Goal: Task Accomplishment & Management: Complete application form

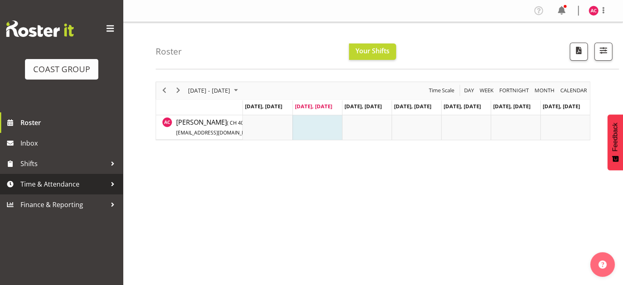
click at [52, 182] on span "Time & Attendance" at bounding box center [63, 184] width 86 height 12
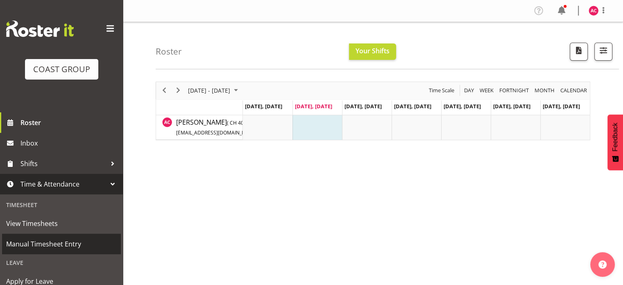
click at [42, 245] on span "Manual Timesheet Entry" at bounding box center [61, 244] width 111 height 12
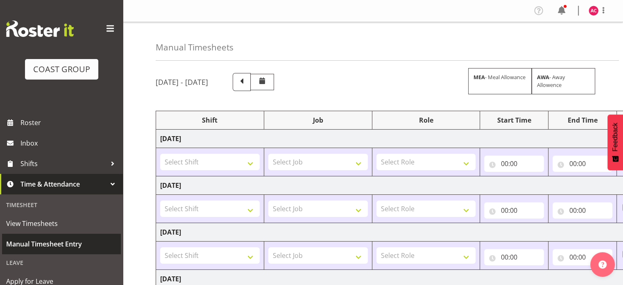
click at [59, 244] on span "Manual Timesheet Entry" at bounding box center [61, 244] width 111 height 12
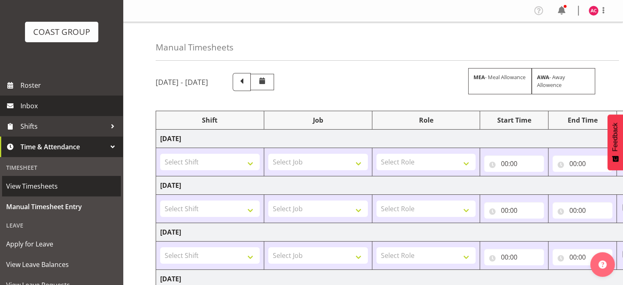
scroll to position [82, 0]
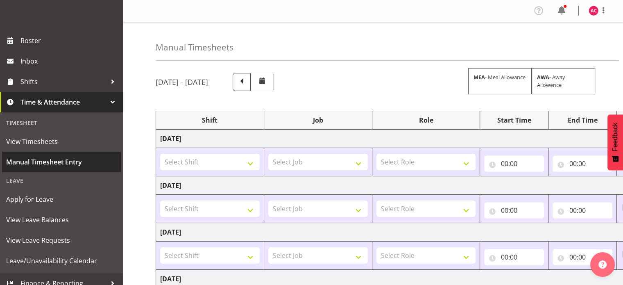
click at [50, 162] on span "Manual Timesheet Entry" at bounding box center [61, 162] width 111 height 12
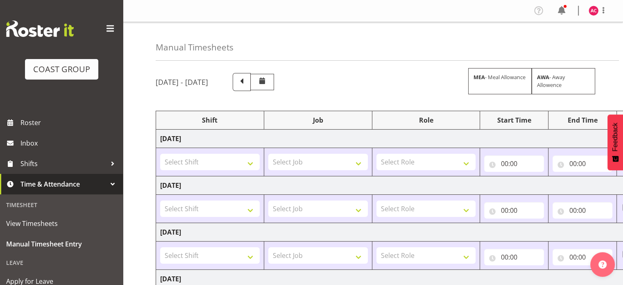
click at [331, 79] on div "August 13th - August 19th 2025 MEA - Meal Allowance AWA - Away Allowence" at bounding box center [373, 82] width 435 height 18
click at [338, 79] on div "August 13th - August 19th 2025 MEA - Meal Allowance AWA - Away Allowence" at bounding box center [373, 82] width 435 height 18
click at [104, 32] on span at bounding box center [110, 28] width 13 height 13
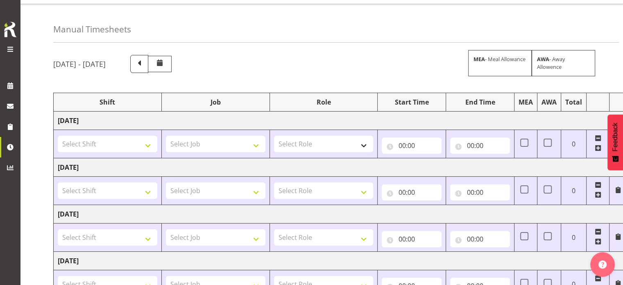
scroll to position [17, 0]
click at [146, 142] on select "Select Shift 1 Carlton Events 1 Carlton accounts ADHB Allen Brewster site Insta…" at bounding box center [108, 144] width 100 height 16
select select "47171"
click at [58, 136] on select "Select Shift 1 Carlton Events 1 Carlton accounts ADHB Allen Brewster site Insta…" at bounding box center [108, 144] width 100 height 16
drag, startPoint x: 151, startPoint y: 192, endPoint x: 146, endPoint y: 187, distance: 7.0
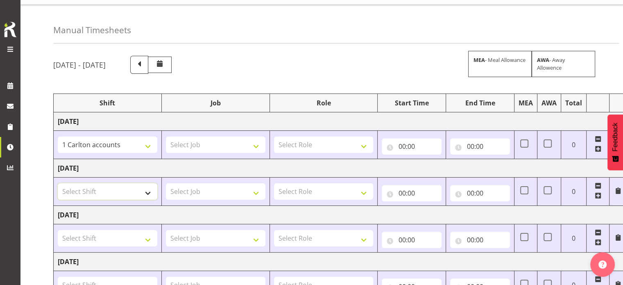
click at [151, 192] on select "Select Shift 1 Carlton Events 1 Carlton accounts ADHB Allen Brewster site Insta…" at bounding box center [108, 191] width 100 height 16
select select "47171"
click at [58, 183] on select "Select Shift 1 Carlton Events 1 Carlton accounts ADHB Allen Brewster site Insta…" at bounding box center [108, 191] width 100 height 16
click at [144, 236] on select "Select Shift 1 Carlton Events 1 Carlton accounts ADHB Allen Brewster site Insta…" at bounding box center [108, 238] width 100 height 16
select select "47171"
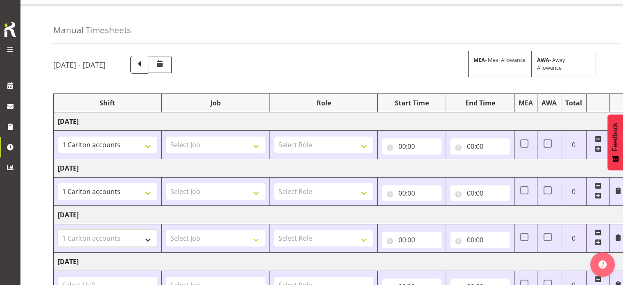
click at [58, 230] on select "Select Shift 1 Carlton Events 1 Carlton accounts ADHB Allen Brewster site Insta…" at bounding box center [108, 238] width 100 height 16
click at [238, 148] on select "Select Job 1 Carlton Events 1 Carlton Hamilton 1 Carlton Wellington 1 EHS WAREH…" at bounding box center [216, 144] width 100 height 16
select select "7030"
click at [166, 136] on select "Select Job 1 Carlton Events 1 Carlton Hamilton 1 Carlton Wellington 1 EHS WAREH…" at bounding box center [216, 144] width 100 height 16
click at [220, 195] on select "Select Job 1 Carlton Events 1 Carlton Hamilton 1 Carlton Wellington 1 EHS WAREH…" at bounding box center [216, 191] width 100 height 16
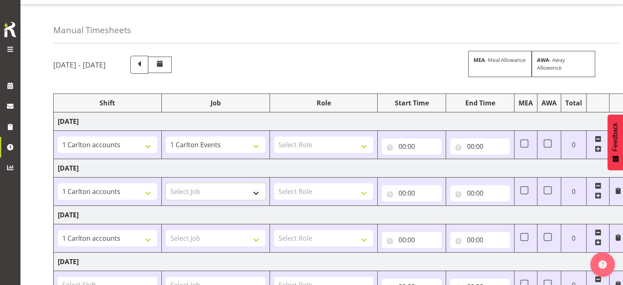
select select "7030"
click at [166, 183] on select "Select Job 1 Carlton Events 1 Carlton Hamilton 1 Carlton Wellington 1 EHS WAREH…" at bounding box center [216, 191] width 100 height 16
click at [221, 234] on select "Select Job 1 Carlton Events 1 Carlton Hamilton 1 Carlton Wellington 1 EHS WAREH…" at bounding box center [216, 238] width 100 height 16
select select "7030"
click at [166, 230] on select "Select Job 1 Carlton Events 1 Carlton Hamilton 1 Carlton Wellington 1 EHS WAREH…" at bounding box center [216, 238] width 100 height 16
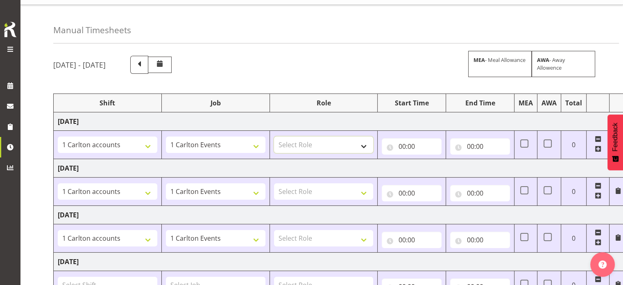
click at [337, 146] on select "Select Role ACCOUNTS" at bounding box center [324, 144] width 100 height 16
select select "204"
click at [274, 136] on select "Select Role ACCOUNTS" at bounding box center [324, 144] width 100 height 16
click at [318, 193] on select "Select Role ACCOUNTS" at bounding box center [324, 191] width 100 height 16
select select "204"
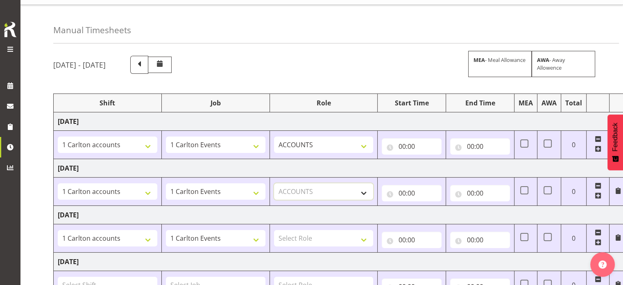
click at [274, 183] on select "Select Role ACCOUNTS" at bounding box center [324, 191] width 100 height 16
click at [309, 238] on select "Select Role ACCOUNTS" at bounding box center [324, 238] width 100 height 16
select select "204"
click at [274, 230] on select "Select Role ACCOUNTS" at bounding box center [324, 238] width 100 height 16
click at [414, 144] on input "00:00" at bounding box center [412, 146] width 60 height 16
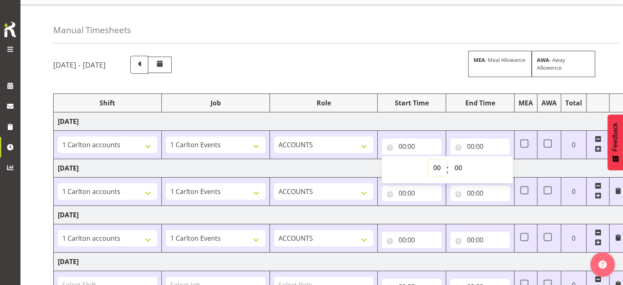
click at [436, 170] on select "00 01 02 03 04 05 06 07 08 09 10 11 12 13 14 15 16 17 18 19 20 21 22 23" at bounding box center [438, 167] width 18 height 16
select select "7"
type input "07:00"
click at [474, 143] on input "00:00" at bounding box center [480, 146] width 60 height 16
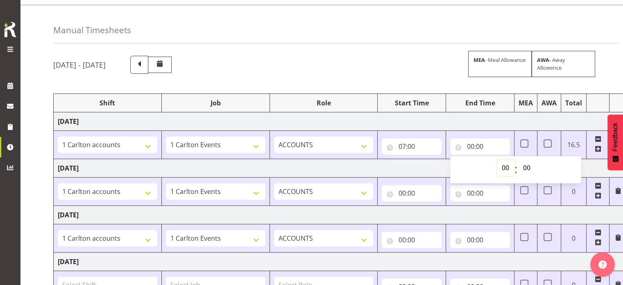
click at [503, 168] on select "00 01 02 03 04 05 06 07 08 09 10 11 12 13 14 15 16 17 18 19 20 21 22 23" at bounding box center [506, 167] width 18 height 16
select select "15"
click at [497, 159] on select "00 01 02 03 04 05 06 07 08 09 10 11 12 13 14 15 16 17 18 19 20 21 22 23" at bounding box center [506, 167] width 18 height 16
type input "15:00"
select select "30"
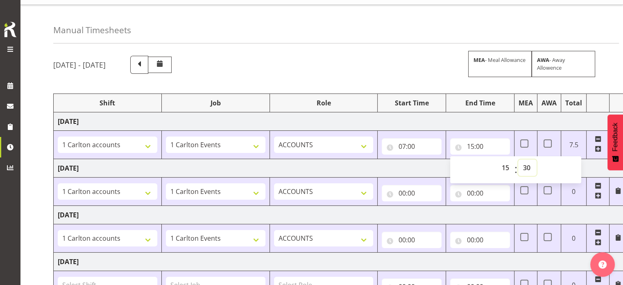
type input "15:30"
click at [408, 195] on input "00:00" at bounding box center [412, 193] width 60 height 16
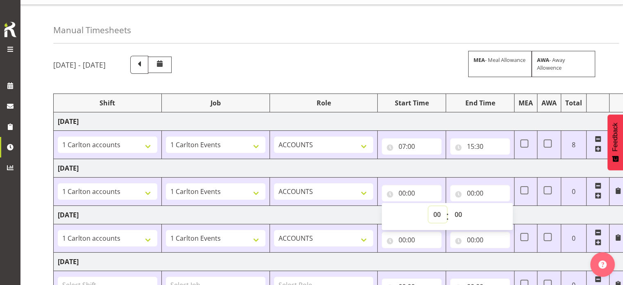
click at [438, 218] on select "00 01 02 03 04 05 06 07 08 09 10 11 12 13 14 15 16 17 18 19 20 21 22 23" at bounding box center [438, 214] width 18 height 16
select select "7"
type input "07:00"
click at [482, 192] on input "00:00" at bounding box center [480, 193] width 60 height 16
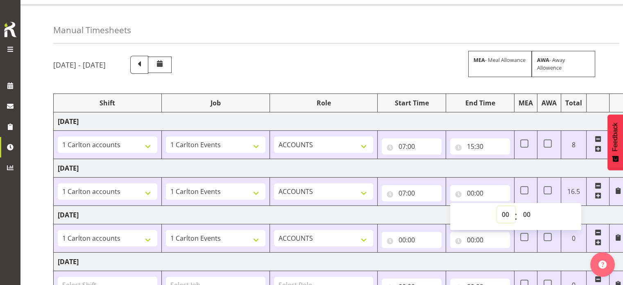
click at [499, 214] on select "00 01 02 03 04 05 06 07 08 09 10 11 12 13 14 15 16 17 18 19 20 21 22 23" at bounding box center [506, 214] width 18 height 16
select select "15"
click at [497, 206] on select "00 01 02 03 04 05 06 07 08 09 10 11 12 13 14 15 16 17 18 19 20 21 22 23" at bounding box center [506, 214] width 18 height 16
type input "15:00"
select select "30"
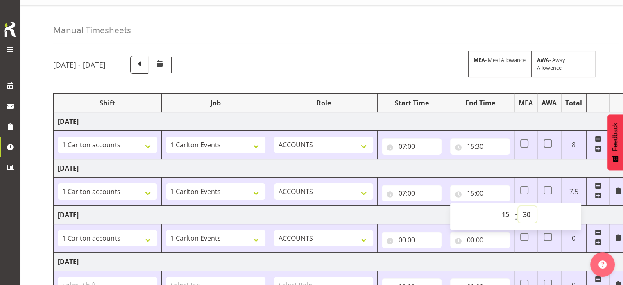
type input "15:30"
click at [399, 241] on input "00:00" at bounding box center [412, 240] width 60 height 16
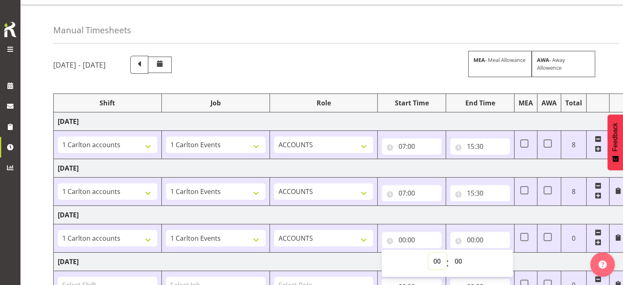
drag, startPoint x: 437, startPoint y: 262, endPoint x: 438, endPoint y: 266, distance: 4.8
click at [438, 266] on select "00 01 02 03 04 05 06 07 08 09 10 11 12 13 14 15 16 17 18 19 20 21 22 23" at bounding box center [438, 261] width 18 height 16
select select "7"
type input "07:00"
click at [474, 239] on input "00:00" at bounding box center [480, 240] width 60 height 16
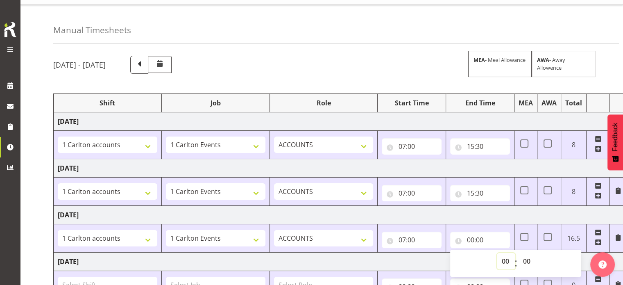
click at [502, 264] on select "00 01 02 03 04 05 06 07 08 09 10 11 12 13 14 15 16 17 18 19 20 21 22 23" at bounding box center [506, 261] width 18 height 16
select select "15"
click at [497, 253] on select "00 01 02 03 04 05 06 07 08 09 10 11 12 13 14 15 16 17 18 19 20 21 22 23" at bounding box center [506, 261] width 18 height 16
type input "15:00"
select select "30"
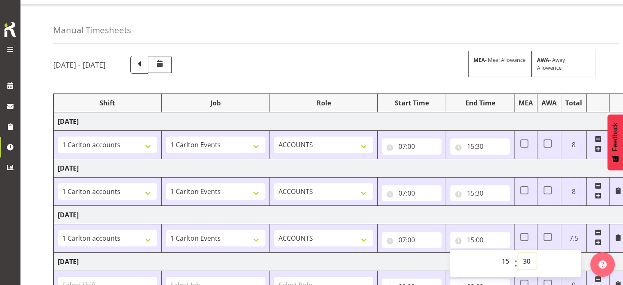
type input "15:30"
click at [412, 215] on td "Friday 15th August 2025" at bounding box center [340, 215] width 573 height 18
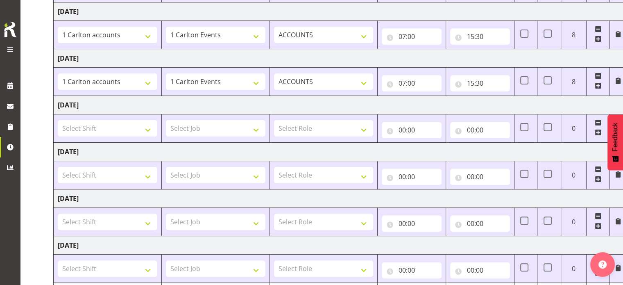
scroll to position [181, 0]
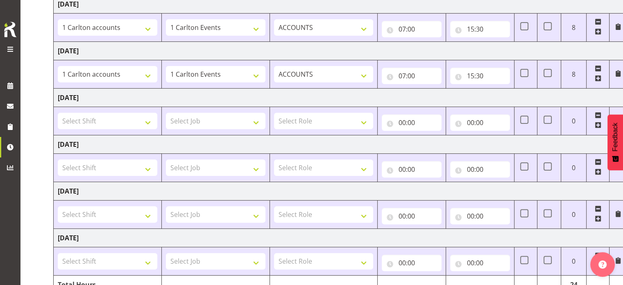
click at [596, 114] on span at bounding box center [598, 115] width 7 height 7
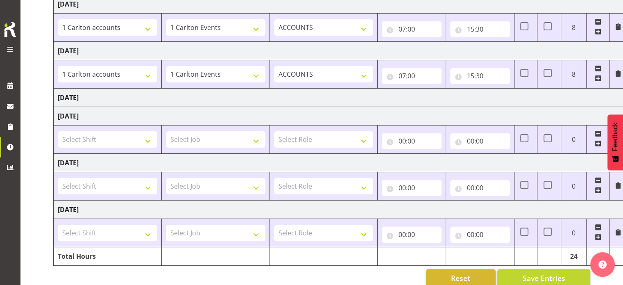
click at [596, 131] on span at bounding box center [598, 133] width 7 height 7
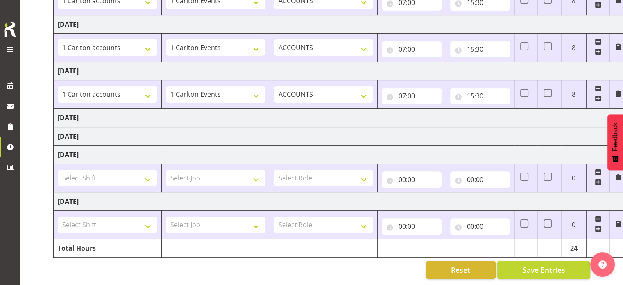
scroll to position [166, 0]
click at [147, 171] on select "Select Shift 1 Carlton Events 1 Carlton accounts ADHB Allen Brewster site Insta…" at bounding box center [108, 178] width 100 height 16
select select "47171"
click at [58, 170] on select "Select Shift 1 Carlton Events 1 Carlton accounts ADHB Allen Brewster site Insta…" at bounding box center [108, 178] width 100 height 16
click at [120, 219] on select "Select Shift 1 Carlton Events 1 Carlton accounts ADHB Allen Brewster site Insta…" at bounding box center [108, 224] width 100 height 16
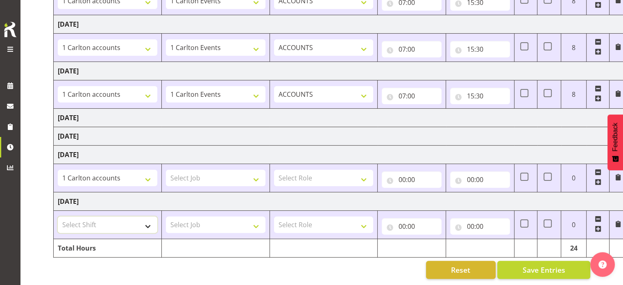
select select "47171"
click at [58, 216] on select "Select Shift 1 Carlton Events 1 Carlton accounts ADHB Allen Brewster site Insta…" at bounding box center [108, 224] width 100 height 16
click at [239, 172] on select "Select Job 1 Carlton Events 1 Carlton Hamilton 1 Carlton Wellington 1 EHS WAREH…" at bounding box center [216, 178] width 100 height 16
select select "7031"
click at [166, 170] on select "Select Job 1 Carlton Events 1 Carlton Hamilton 1 Carlton Wellington 1 EHS WAREH…" at bounding box center [216, 178] width 100 height 16
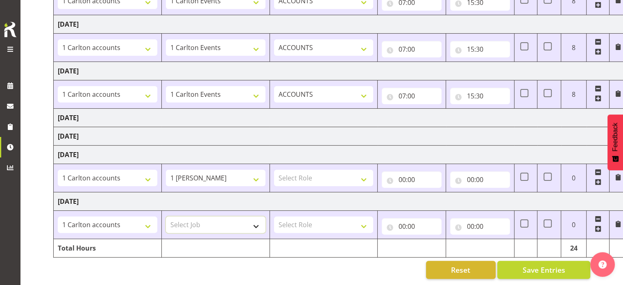
click at [228, 217] on select "Select Job 1 Carlton Events 1 Carlton Hamilton 1 Carlton Wellington 1 EHS WAREH…" at bounding box center [216, 224] width 100 height 16
select select "7030"
click at [166, 216] on select "Select Job 1 Carlton Events 1 Carlton Hamilton 1 Carlton Wellington 1 EHS WAREH…" at bounding box center [216, 224] width 100 height 16
click at [347, 172] on select "Select Role ACCOUNTS" at bounding box center [324, 178] width 100 height 16
select select "204"
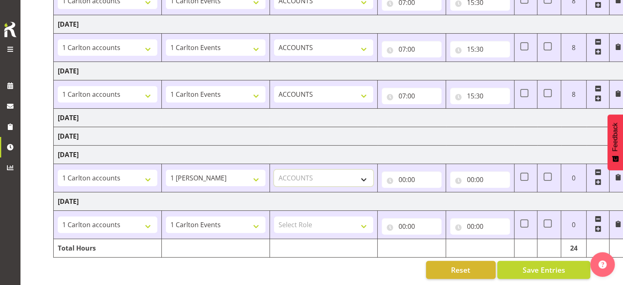
click at [274, 170] on select "Select Role ACCOUNTS" at bounding box center [324, 178] width 100 height 16
click at [327, 216] on select "Select Role ACCOUNTS" at bounding box center [324, 224] width 100 height 16
select select "204"
click at [274, 216] on select "Select Role ACCOUNTS" at bounding box center [324, 224] width 100 height 16
click at [418, 173] on input "00:00" at bounding box center [412, 179] width 60 height 16
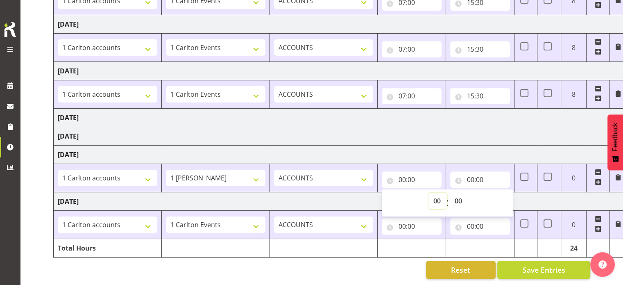
drag, startPoint x: 431, startPoint y: 193, endPoint x: 438, endPoint y: 193, distance: 7.4
click at [434, 196] on select "00 01 02 03 04 05 06 07 08 09 10 11 12 13 14 15 16 17 18 19 20 21 22 23" at bounding box center [438, 201] width 18 height 16
select select "7"
type input "07:00"
click at [438, 194] on select "00 01 02 03 04 05 06 07 08 09 10 11 12 13 14 15 16 17 18 19 20 21 22 23" at bounding box center [438, 201] width 18 height 16
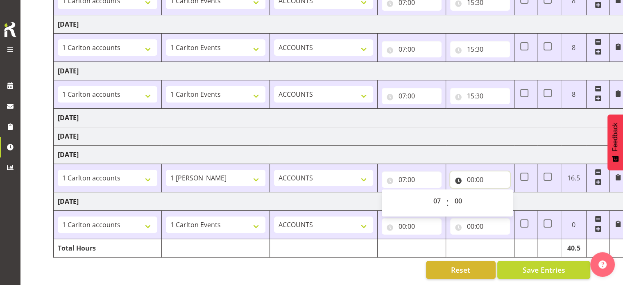
drag, startPoint x: 470, startPoint y: 175, endPoint x: 475, endPoint y: 181, distance: 7.9
click at [470, 175] on input "00:00" at bounding box center [480, 179] width 60 height 16
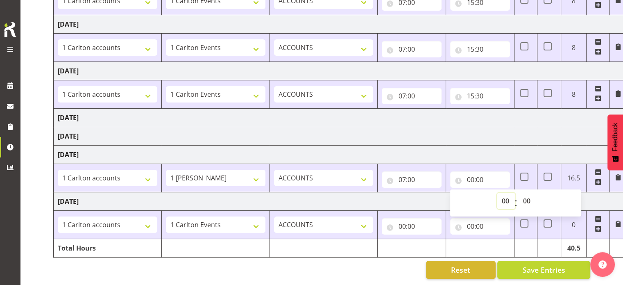
click at [501, 196] on select "00 01 02 03 04 05 06 07 08 09 10 11 12 13 14 15 16 17 18 19 20 21 22 23" at bounding box center [506, 201] width 18 height 16
select select "16"
click at [497, 193] on select "00 01 02 03 04 05 06 07 08 09 10 11 12 13 14 15 16 17 18 19 20 21 22 23" at bounding box center [506, 201] width 18 height 16
type input "16:00"
click at [401, 175] on input "07:00" at bounding box center [412, 179] width 60 height 16
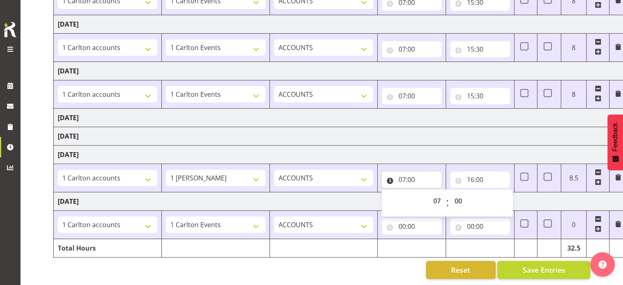
drag, startPoint x: 411, startPoint y: 175, endPoint x: 416, endPoint y: 180, distance: 7.0
click at [413, 177] on input "07:00" at bounding box center [412, 179] width 60 height 16
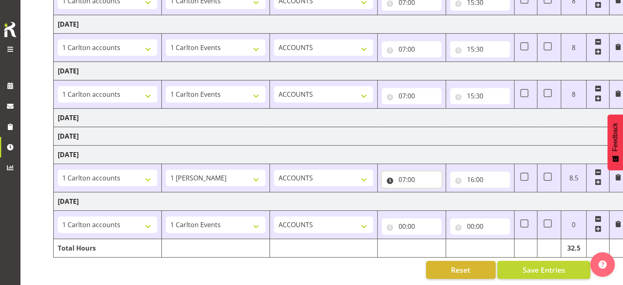
click at [407, 173] on input "07:00" at bounding box center [412, 179] width 60 height 16
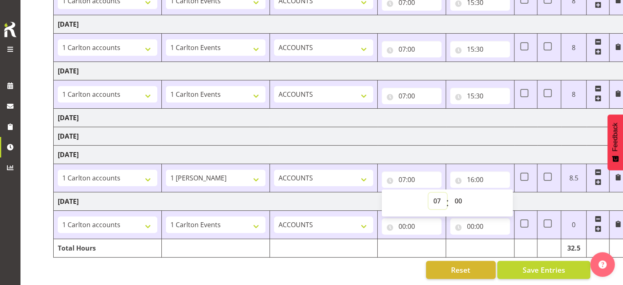
click at [434, 196] on select "00 01 02 03 04 05 06 07 08 09 10 11 12 13 14 15 16 17 18 19 20 21 22 23" at bounding box center [438, 201] width 18 height 16
select select "8"
type input "08:00"
click at [472, 177] on input "16:00" at bounding box center [480, 179] width 60 height 16
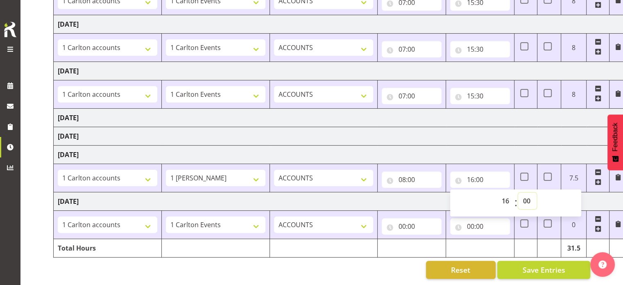
click at [527, 196] on select "00 01 02 03 04 05 06 07 08 09 10 11 12 13 14 15 16 17 18 19 20 21 22 23 24 25 2…" at bounding box center [527, 201] width 18 height 16
select select "30"
type input "16:30"
click at [404, 220] on input "00:00" at bounding box center [412, 226] width 60 height 16
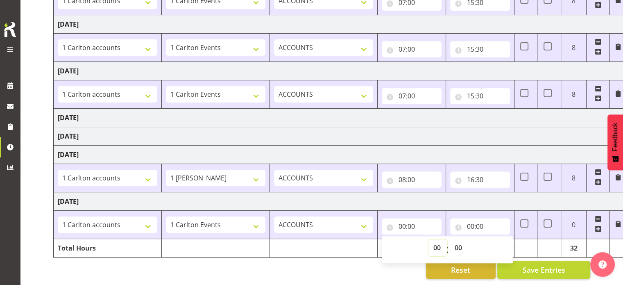
click at [431, 241] on select "00 01 02 03 04 05 06 07 08 09 10 11 12 13 14 15 16 17 18 19 20 21 22 23" at bounding box center [438, 247] width 18 height 16
select select "7"
click at [429, 239] on select "00 01 02 03 04 05 06 07 08 09 10 11 12 13 14 15 16 17 18 19 20 21 22 23" at bounding box center [438, 247] width 18 height 16
type input "07:00"
click at [474, 221] on input "00:00" at bounding box center [480, 226] width 60 height 16
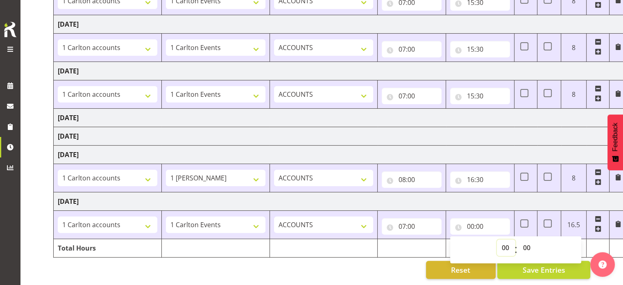
click at [503, 241] on select "00 01 02 03 04 05 06 07 08 09 10 11 12 13 14 15 16 17 18 19 20 21 22 23" at bounding box center [506, 247] width 18 height 16
select select "15"
click at [497, 239] on select "00 01 02 03 04 05 06 07 08 09 10 11 12 13 14 15 16 17 18 19 20 21 22 23" at bounding box center [506, 247] width 18 height 16
type input "15:00"
select select "30"
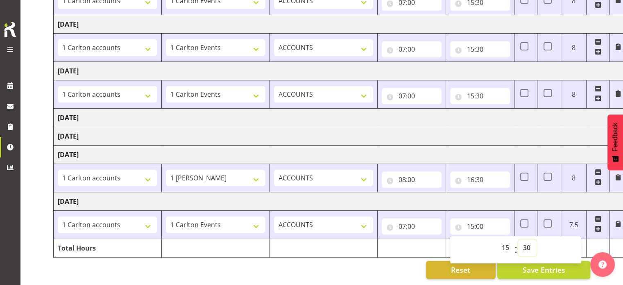
type input "15:30"
drag, startPoint x: 307, startPoint y: 132, endPoint x: 319, endPoint y: 138, distance: 12.8
click at [308, 134] on td "Sunday 17th August 2025" at bounding box center [340, 136] width 573 height 18
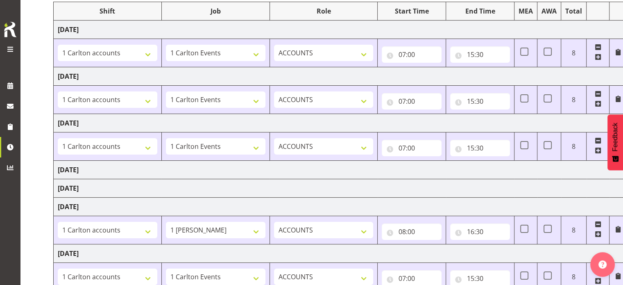
scroll to position [123, 0]
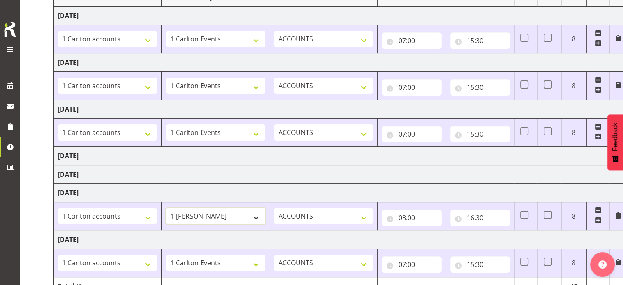
click at [253, 218] on select "1 Carlton Events 1 Carlton Hamilton 1 Carlton Wellington 1 EHS WAREHOUSE/OFFICE…" at bounding box center [216, 216] width 100 height 16
select select "7030"
click at [166, 208] on select "1 Carlton Events 1 Carlton Hamilton 1 Carlton Wellington 1 EHS WAREHOUSE/OFFICE…" at bounding box center [216, 216] width 100 height 16
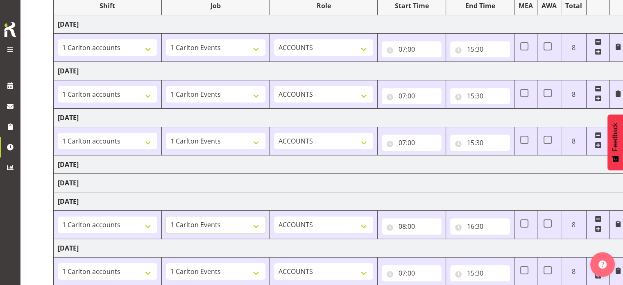
scroll to position [166, 0]
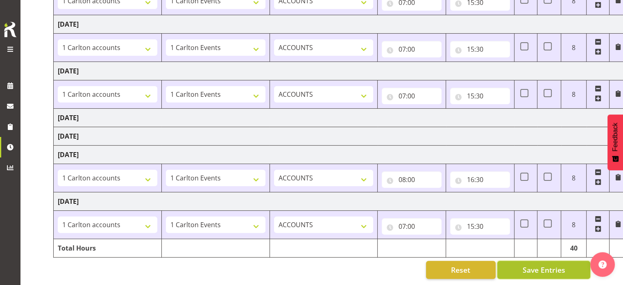
click at [518, 263] on button "Save Entries" at bounding box center [543, 270] width 93 height 18
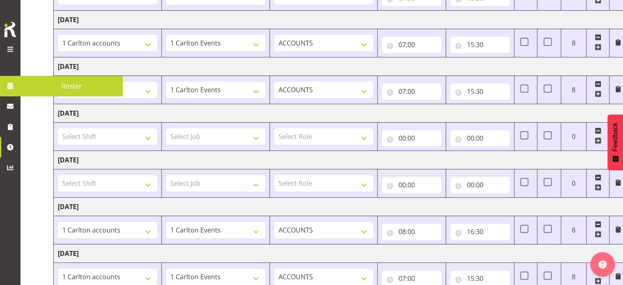
click at [10, 49] on span at bounding box center [10, 49] width 10 height 10
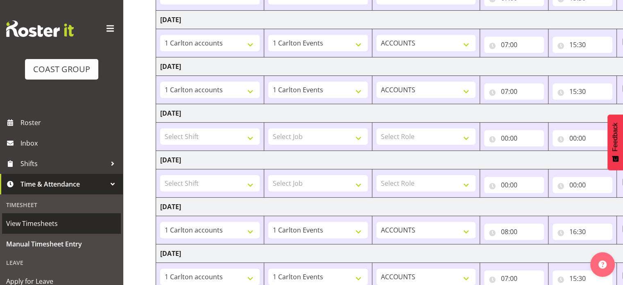
click at [30, 221] on span "View Timesheets" at bounding box center [61, 223] width 111 height 12
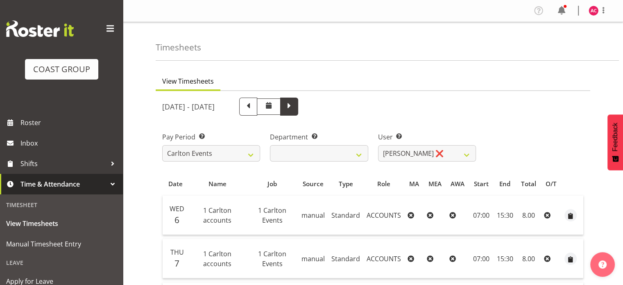
click at [295, 104] on span at bounding box center [289, 105] width 11 height 11
select select
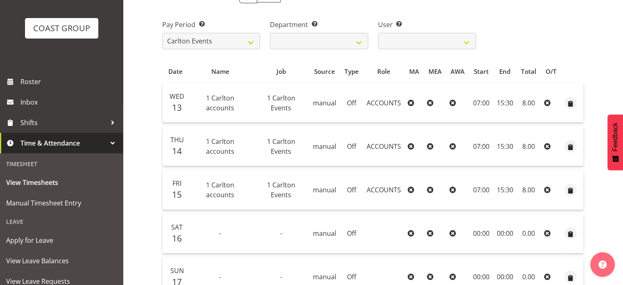
scroll to position [110, 0]
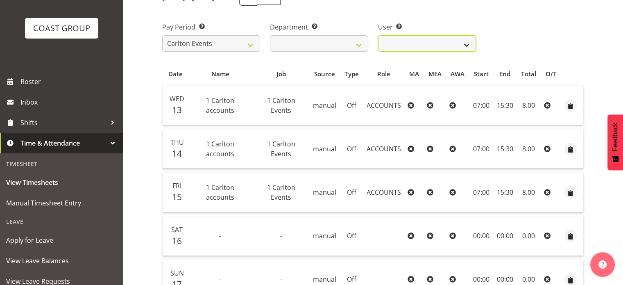
click at [468, 41] on select "Amanda Craig ❌" at bounding box center [427, 43] width 98 height 16
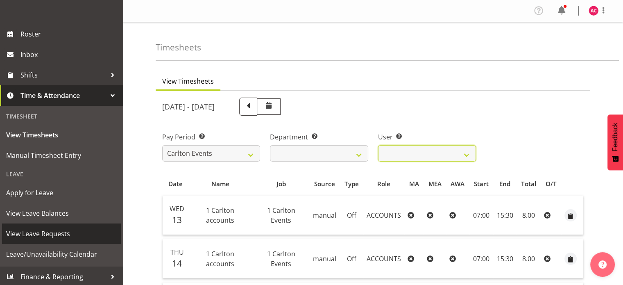
scroll to position [90, 0]
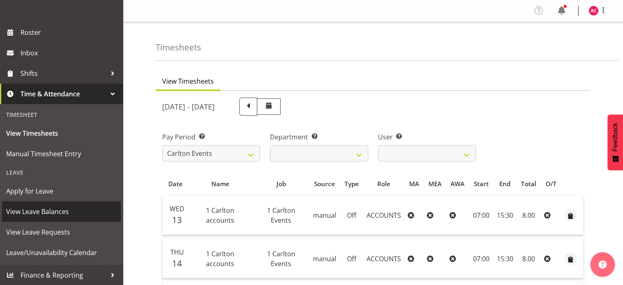
click at [37, 210] on span "View Leave Balances" at bounding box center [61, 211] width 111 height 12
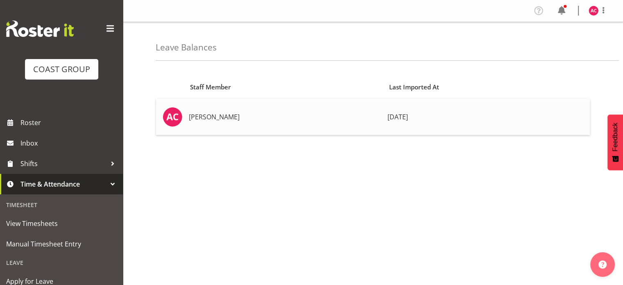
click at [198, 116] on td "[PERSON_NAME]" at bounding box center [285, 117] width 199 height 36
click at [217, 108] on td "[PERSON_NAME]" at bounding box center [285, 117] width 199 height 36
click at [402, 109] on td "[DATE]" at bounding box center [487, 117] width 206 height 36
click at [242, 105] on td "[PERSON_NAME]" at bounding box center [285, 117] width 199 height 36
drag, startPoint x: 242, startPoint y: 105, endPoint x: 215, endPoint y: 106, distance: 27.5
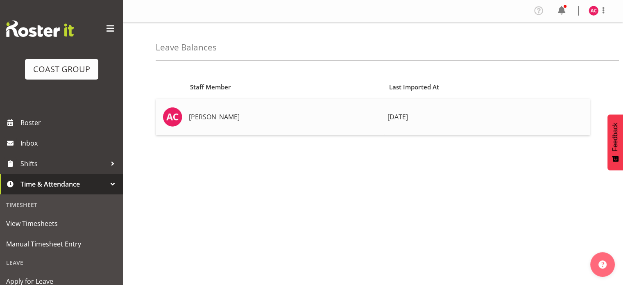
click at [242, 105] on td "[PERSON_NAME]" at bounding box center [285, 117] width 199 height 36
click at [190, 111] on td "[PERSON_NAME]" at bounding box center [285, 117] width 199 height 36
click at [176, 111] on img at bounding box center [173, 117] width 20 height 20
drag, startPoint x: 237, startPoint y: 120, endPoint x: 263, endPoint y: 134, distance: 29.5
click at [238, 123] on td "[PERSON_NAME]" at bounding box center [285, 117] width 199 height 36
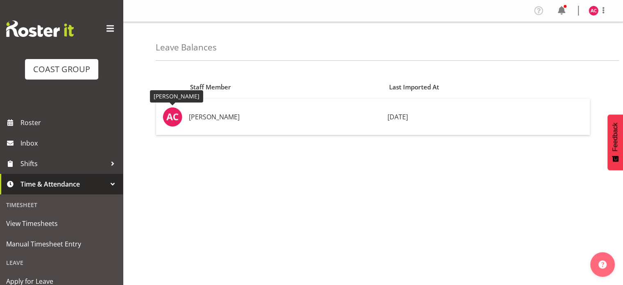
drag, startPoint x: 171, startPoint y: 114, endPoint x: 318, endPoint y: 168, distance: 156.5
click at [312, 174] on div "Staff Member Last Imported At Amanda Craig 6 days ago" at bounding box center [390, 231] width 468 height 328
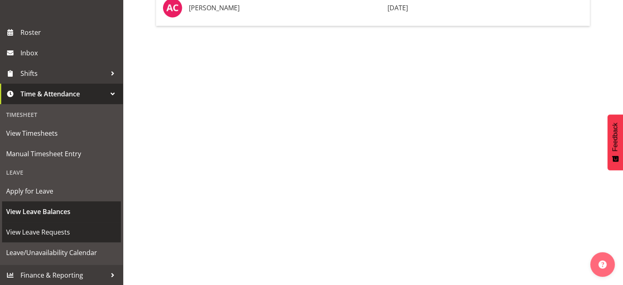
scroll to position [116, 0]
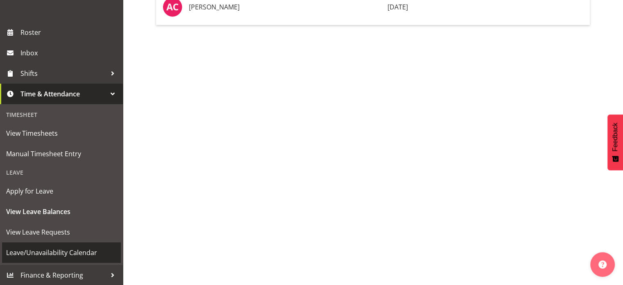
click at [49, 250] on span "Leave/Unavailability Calendar" at bounding box center [61, 252] width 111 height 12
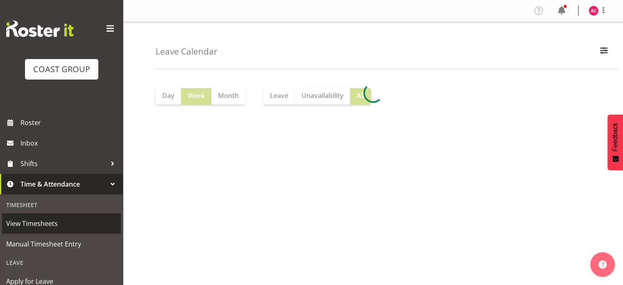
click at [37, 221] on span "View Timesheets" at bounding box center [61, 223] width 111 height 12
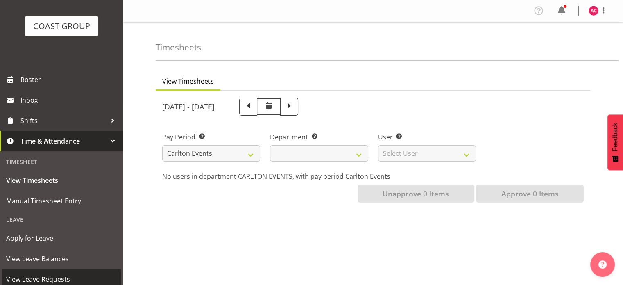
scroll to position [90, 0]
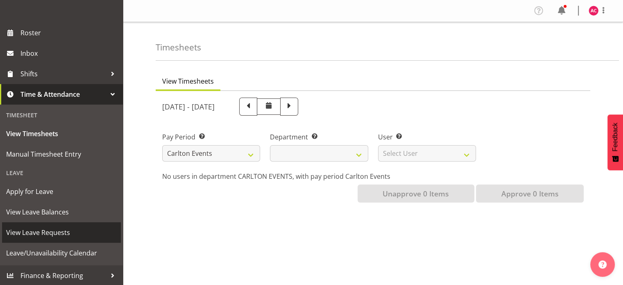
select select
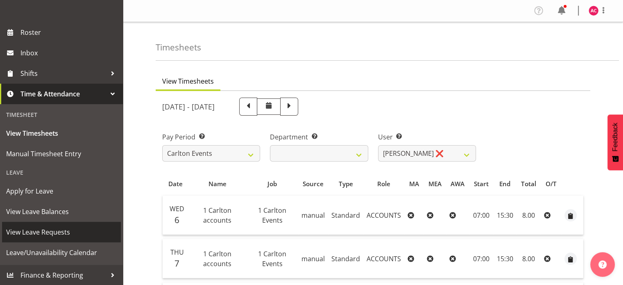
click at [38, 232] on span "View Leave Requests" at bounding box center [61, 232] width 111 height 12
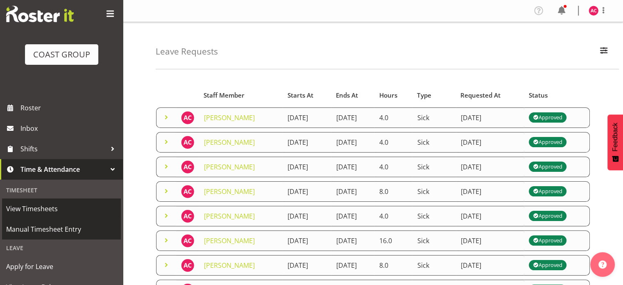
scroll to position [41, 0]
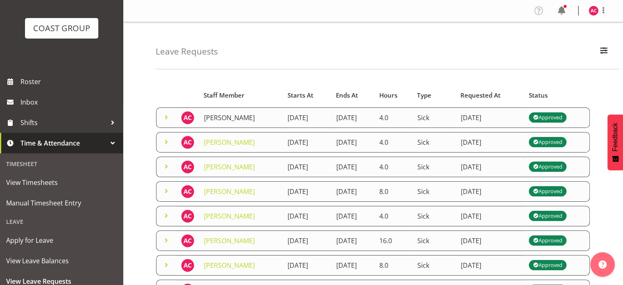
click at [220, 117] on link "[PERSON_NAME]" at bounding box center [229, 117] width 51 height 9
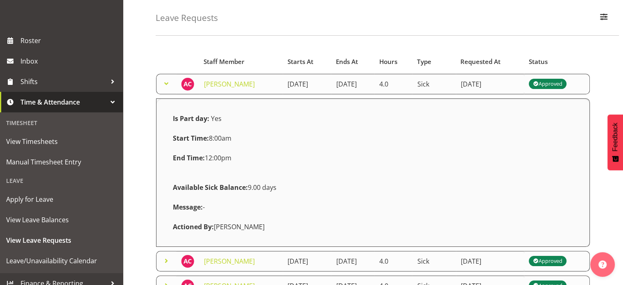
scroll to position [0, 0]
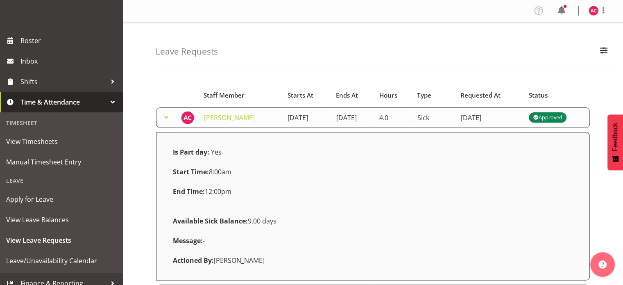
drag, startPoint x: 34, startPoint y: 1, endPoint x: 253, endPoint y: 58, distance: 226.4
click at [253, 57] on div "Leave Requests Search Search for a particular employee Status All Approved Requ…" at bounding box center [387, 45] width 463 height 47
click at [36, 98] on span "Time & Attendance" at bounding box center [63, 102] width 86 height 12
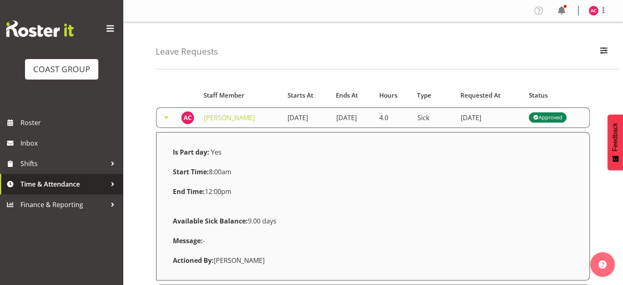
click at [44, 182] on span "Time & Attendance" at bounding box center [63, 184] width 86 height 12
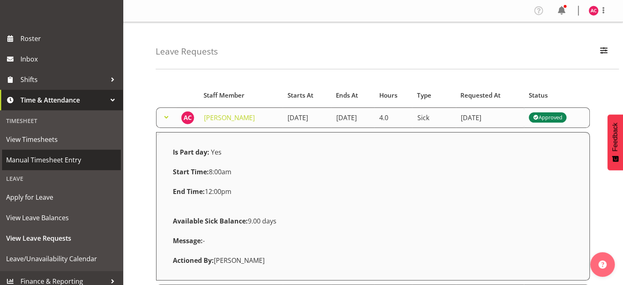
scroll to position [90, 0]
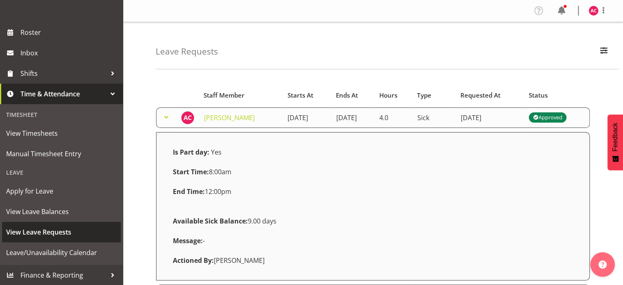
click at [41, 233] on span "View Leave Requests" at bounding box center [61, 232] width 111 height 12
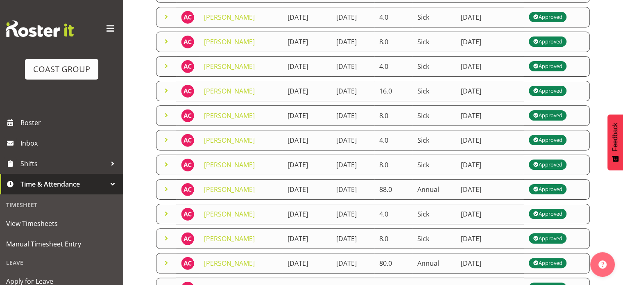
scroll to position [164, 0]
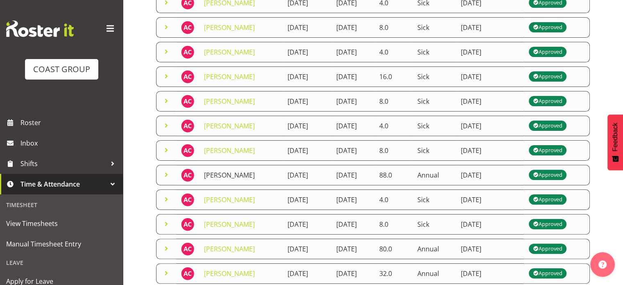
click at [226, 170] on link "[PERSON_NAME]" at bounding box center [229, 174] width 51 height 9
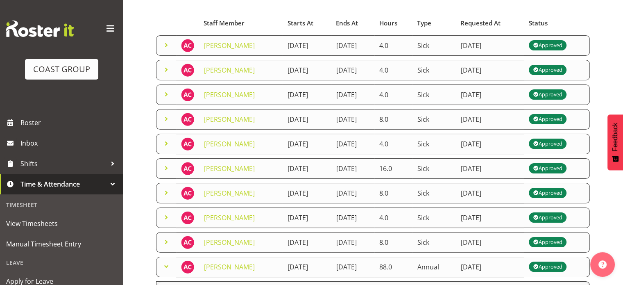
scroll to position [0, 0]
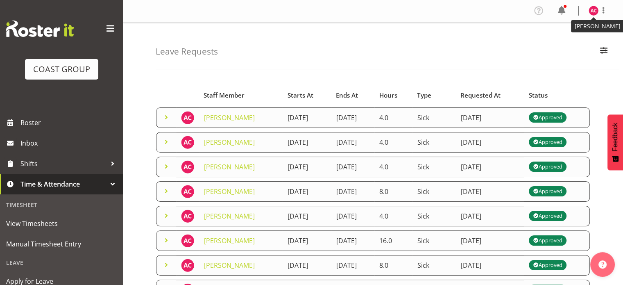
click at [595, 10] on img at bounding box center [594, 11] width 10 height 10
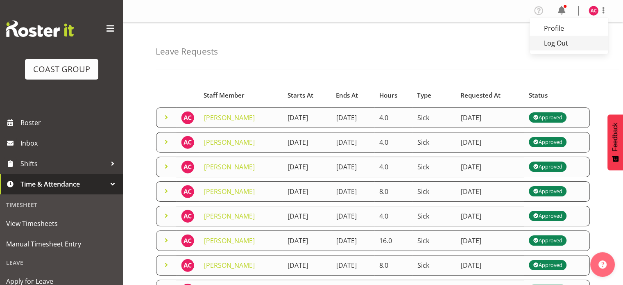
click at [555, 45] on link "Log Out" at bounding box center [569, 43] width 79 height 15
